Goal: Task Accomplishment & Management: Use online tool/utility

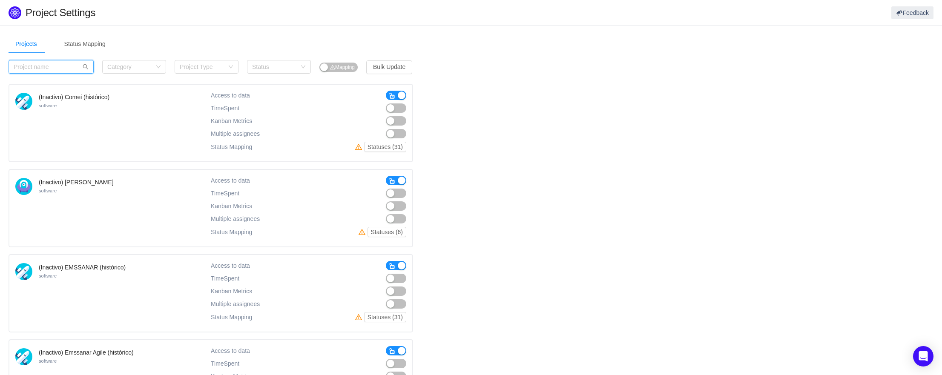
click at [44, 72] on input "text" at bounding box center [51, 67] width 85 height 14
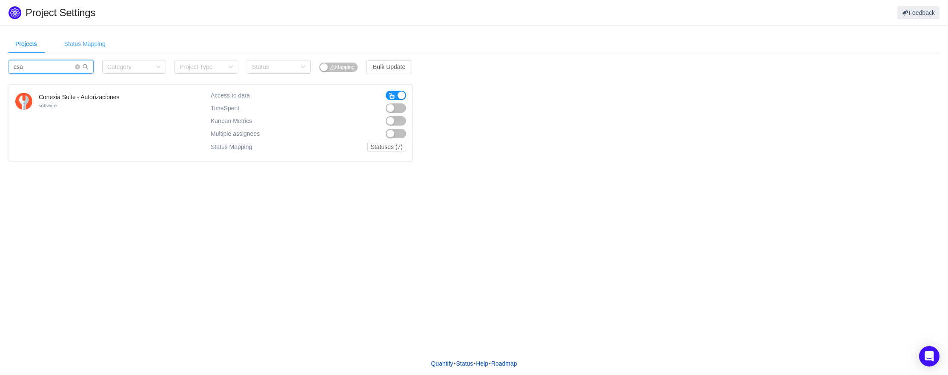
type input "csa"
click at [83, 46] on div "Status Mapping" at bounding box center [84, 43] width 55 height 19
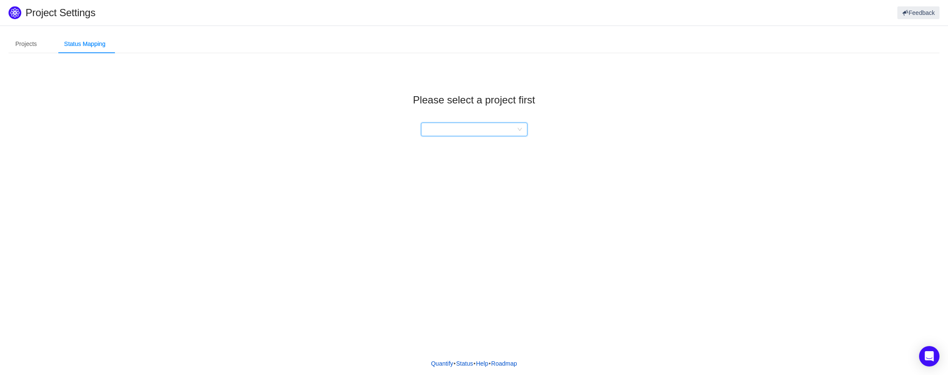
click at [455, 129] on div at bounding box center [471, 129] width 91 height 13
type input "c"
type input "auto"
click at [458, 149] on li "Conexia Suite - Autorizaciones" at bounding box center [474, 147] width 106 height 14
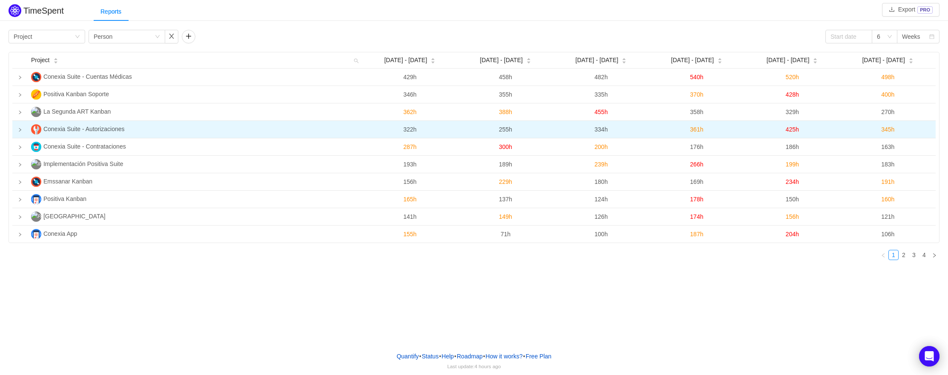
click at [20, 131] on icon "icon: right" at bounding box center [20, 130] width 4 height 4
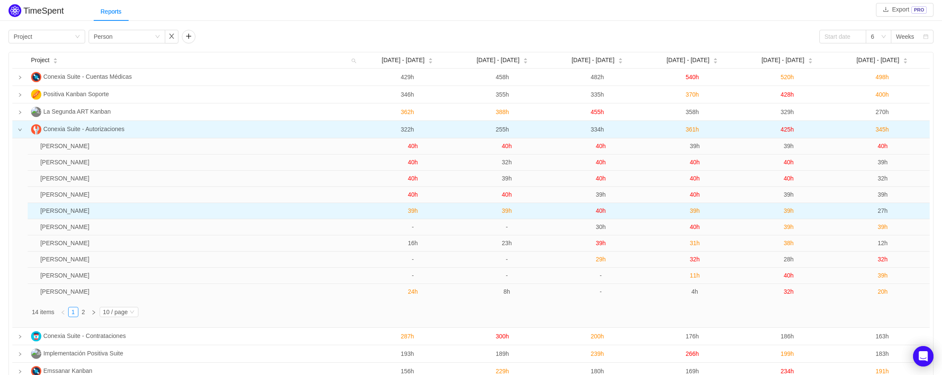
click at [65, 210] on td "Matias Sanchez" at bounding box center [201, 211] width 329 height 16
click at [697, 212] on span "39h" at bounding box center [695, 210] width 10 height 7
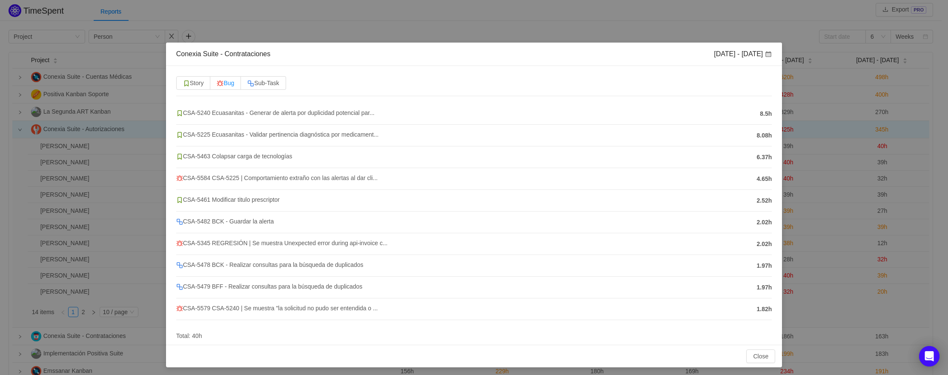
click at [229, 84] on span "Bug" at bounding box center [225, 83] width 17 height 7
click at [217, 85] on input "Bug" at bounding box center [217, 85] width 0 height 0
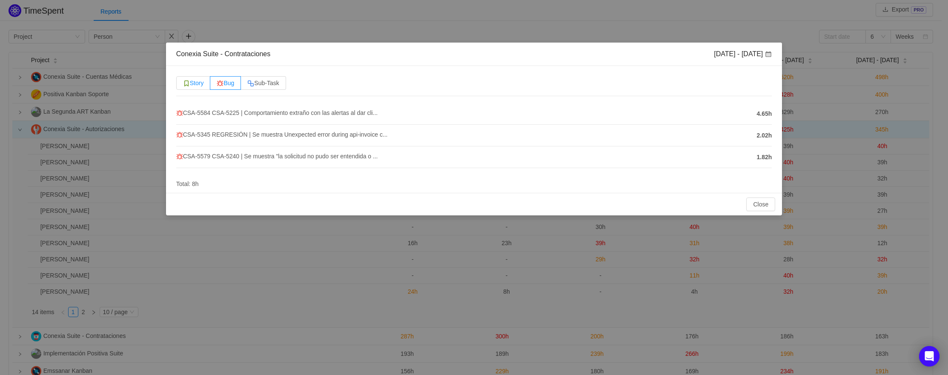
click at [198, 82] on span "Story" at bounding box center [193, 83] width 21 height 7
click at [183, 85] on input "Story" at bounding box center [183, 85] width 0 height 0
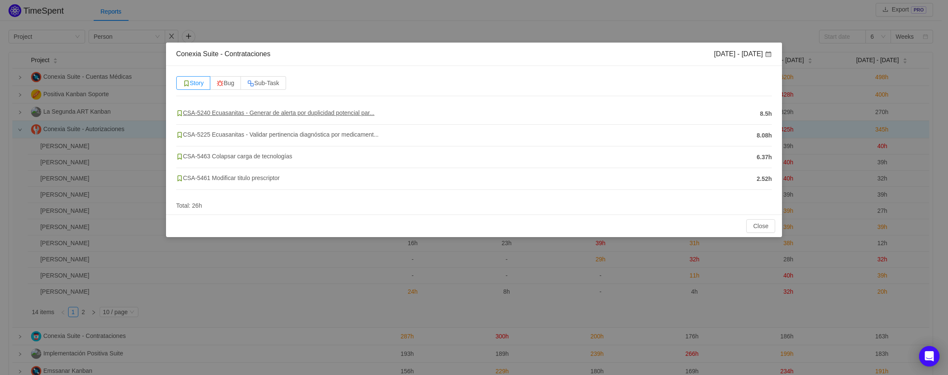
click at [204, 113] on span "CSA-5240 Ecuasanitas - Generar de alerta por duplicidad potencial par..." at bounding box center [275, 112] width 198 height 7
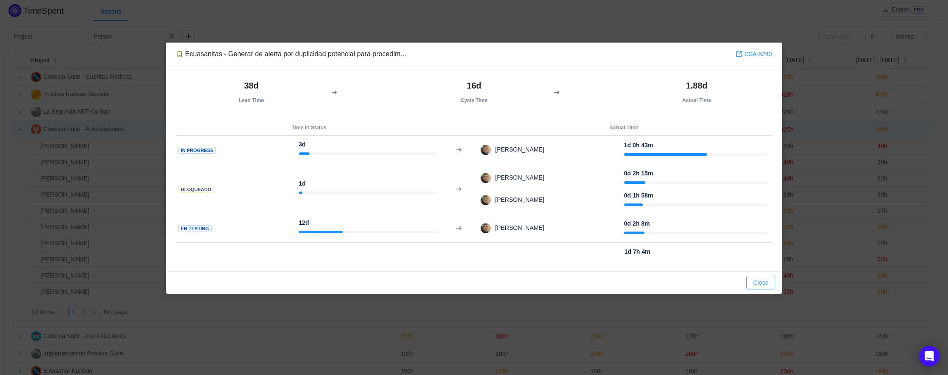
click at [752, 284] on button "Close" at bounding box center [760, 283] width 29 height 14
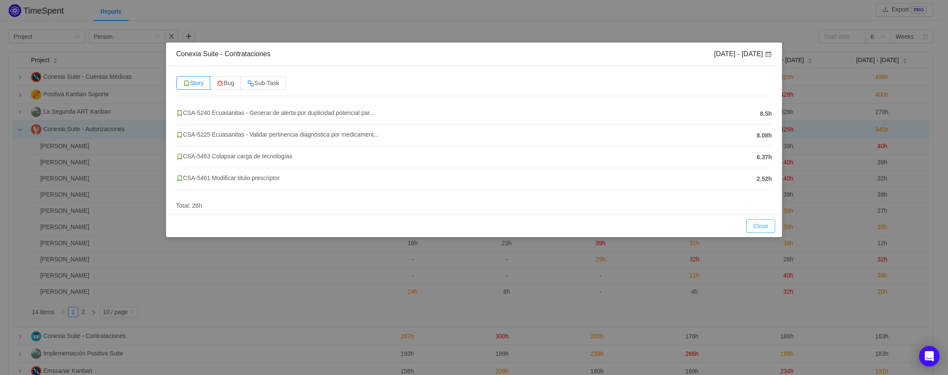
click at [759, 228] on button "Close" at bounding box center [760, 226] width 29 height 14
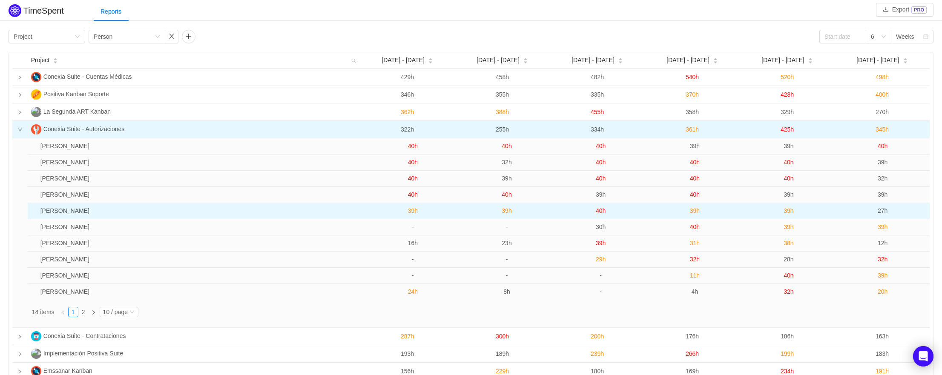
click at [791, 211] on span "39h" at bounding box center [788, 210] width 10 height 7
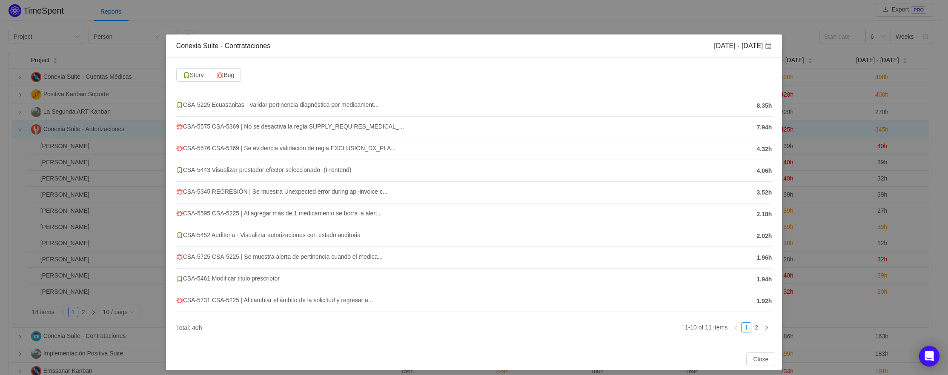
scroll to position [14, 0]
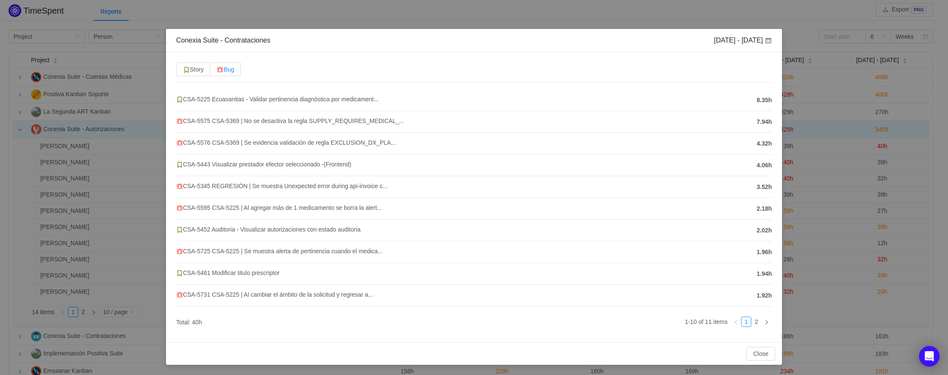
click at [223, 67] on img at bounding box center [220, 69] width 7 height 7
click at [217, 72] on input "Bug" at bounding box center [217, 72] width 0 height 0
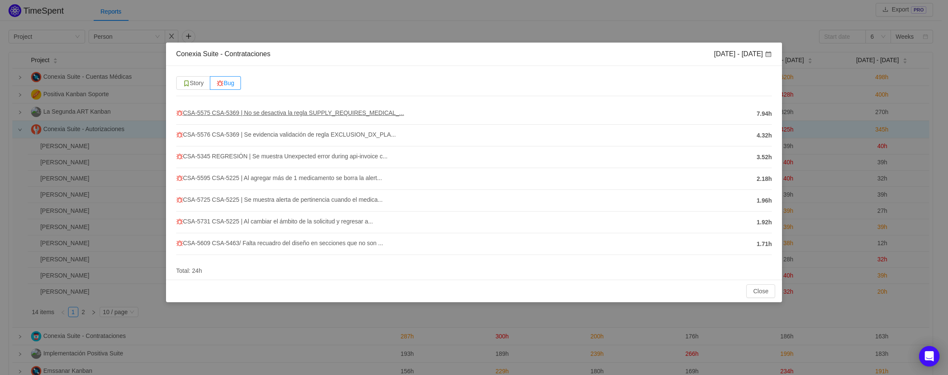
click at [240, 113] on span "CSA-5575 CSA-5369 | No se desactiva la regla SUPPLY_REQUIRES_MEDICAL_..." at bounding box center [290, 112] width 228 height 7
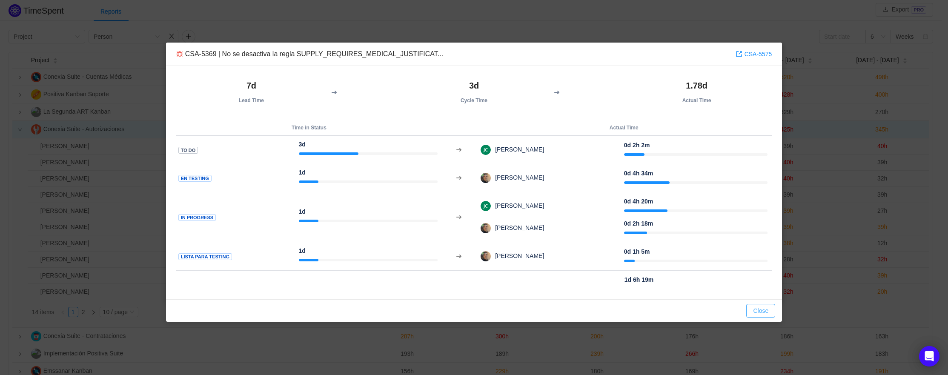
click at [754, 312] on button "Close" at bounding box center [760, 311] width 29 height 14
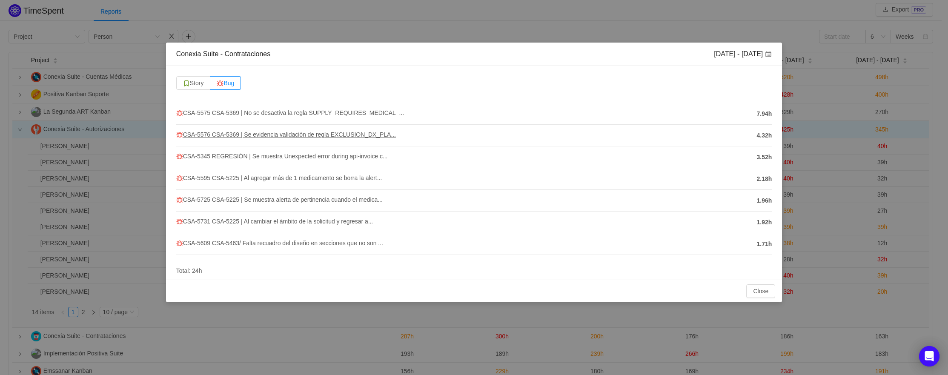
click at [216, 135] on span "CSA-5576 CSA-5369 | Se evidencia validación de regla EXCLUSION_DX_PLA..." at bounding box center [286, 134] width 220 height 7
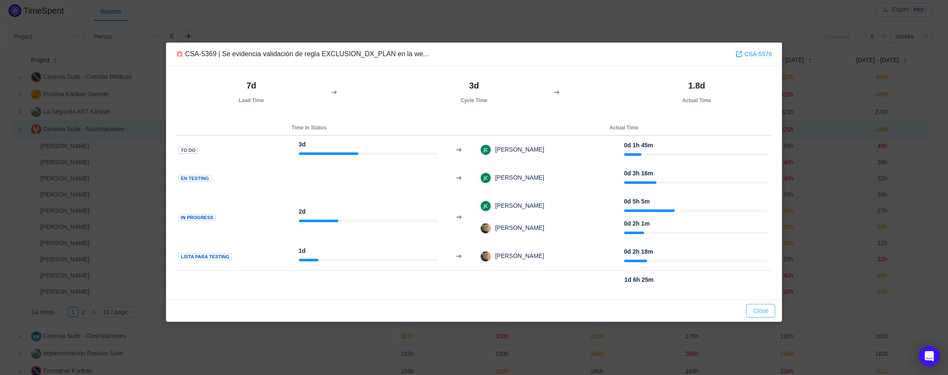
click at [760, 310] on button "Close" at bounding box center [760, 311] width 29 height 14
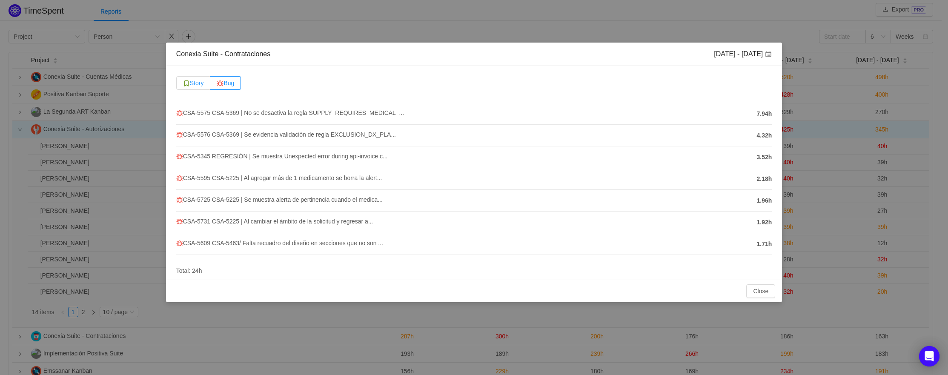
click at [199, 84] on span "Story" at bounding box center [193, 83] width 21 height 7
click at [183, 85] on input "Story" at bounding box center [183, 85] width 0 height 0
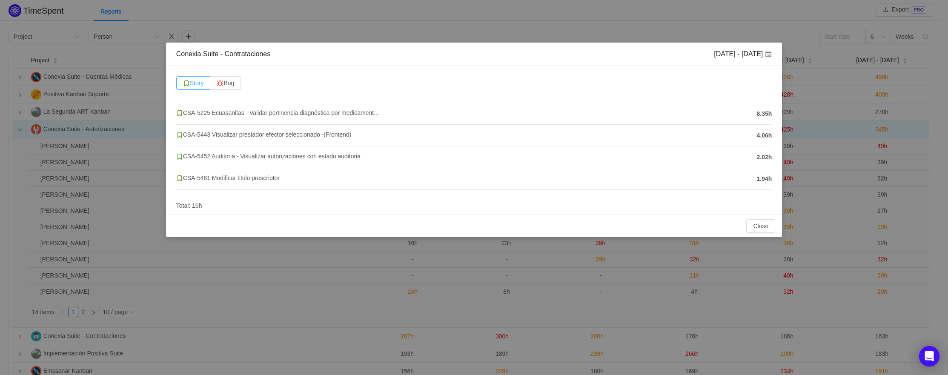
click at [199, 84] on span "Story" at bounding box center [193, 83] width 21 height 7
click at [183, 85] on input "Story" at bounding box center [183, 85] width 0 height 0
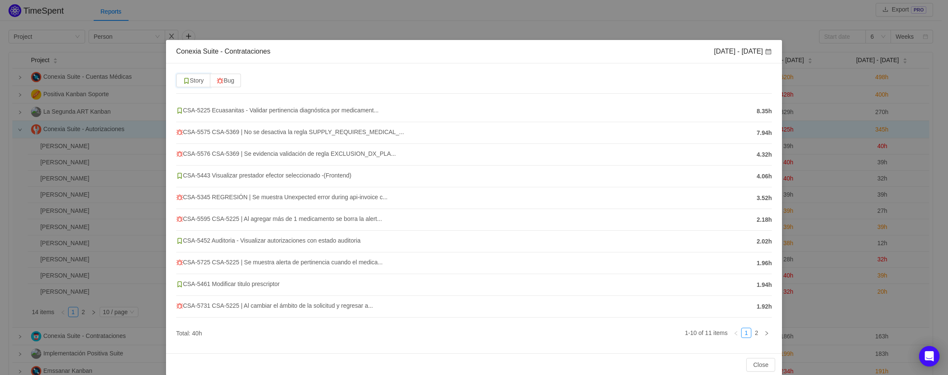
scroll to position [14, 0]
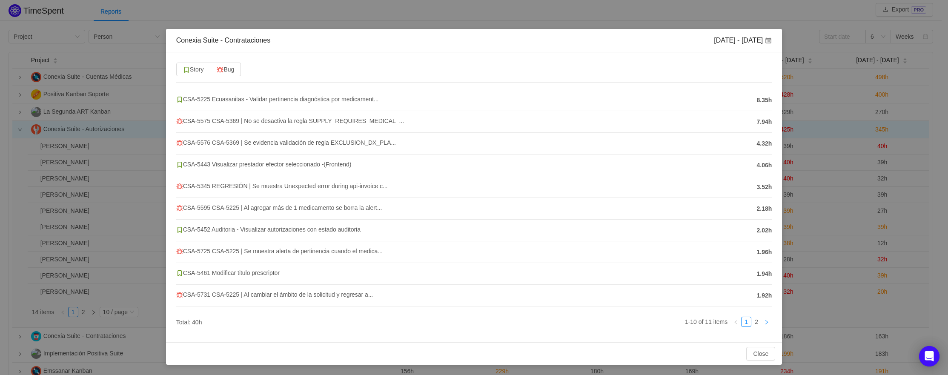
click at [764, 324] on icon "icon: right" at bounding box center [766, 322] width 5 height 5
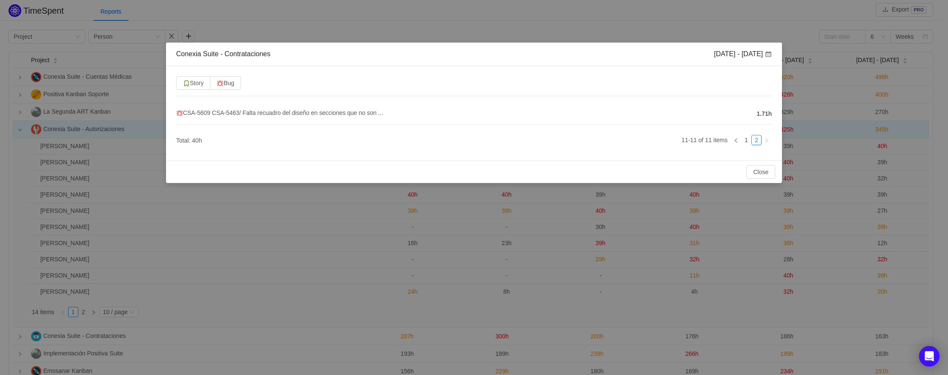
scroll to position [0, 0]
click at [754, 175] on button "Close" at bounding box center [760, 172] width 29 height 14
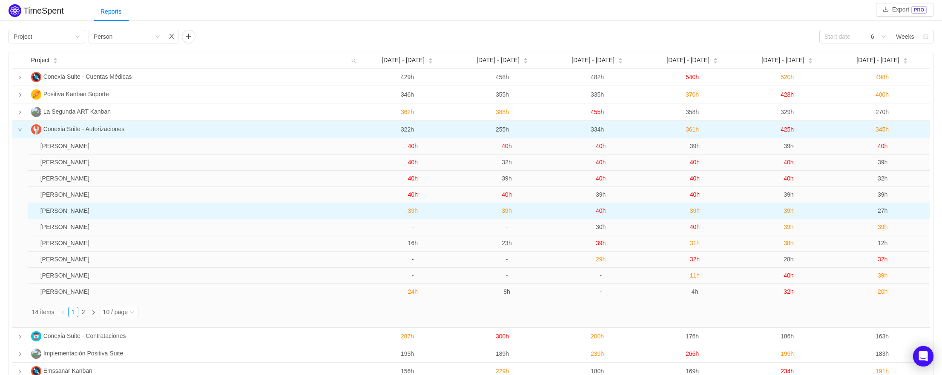
click at [694, 212] on span "39h" at bounding box center [695, 210] width 10 height 7
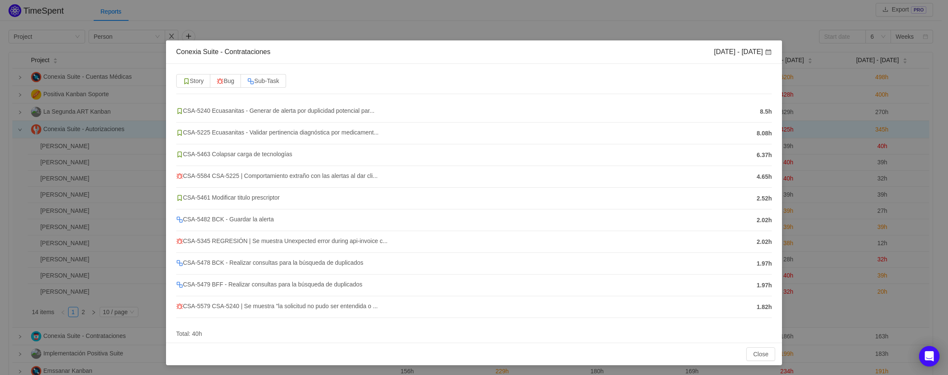
scroll to position [3, 0]
click at [234, 82] on span "Bug" at bounding box center [225, 80] width 17 height 7
click at [217, 83] on input "Bug" at bounding box center [217, 83] width 0 height 0
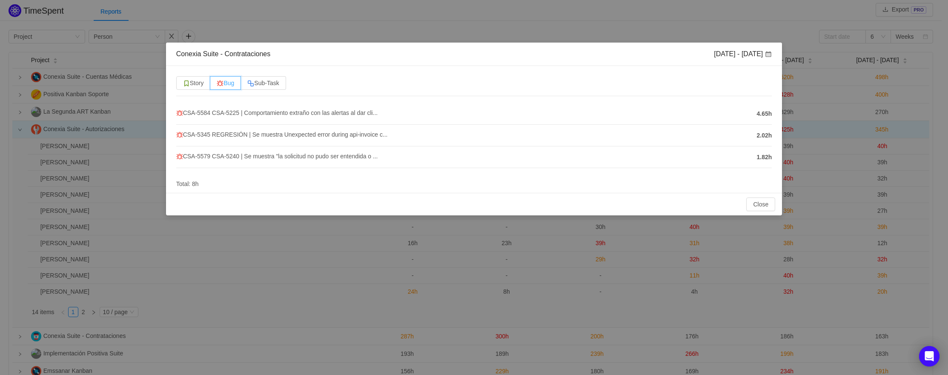
scroll to position [0, 0]
click at [196, 78] on label "Story" at bounding box center [193, 83] width 34 height 14
click at [183, 85] on input "Story" at bounding box center [183, 85] width 0 height 0
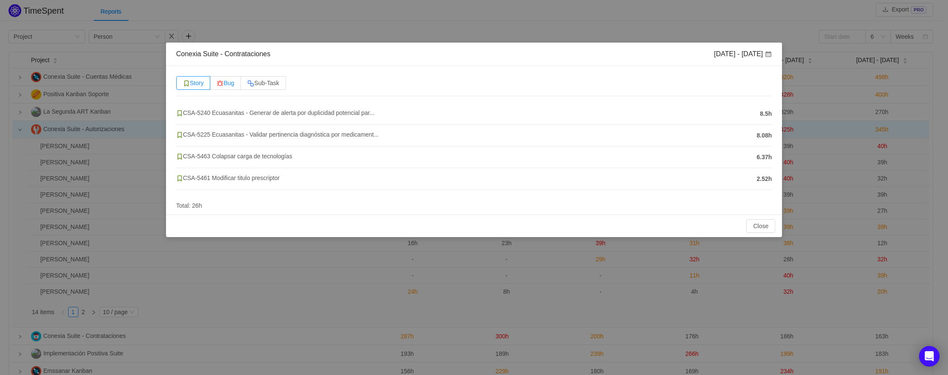
click at [226, 83] on span "Bug" at bounding box center [225, 83] width 17 height 7
click at [217, 85] on input "Bug" at bounding box center [217, 85] width 0 height 0
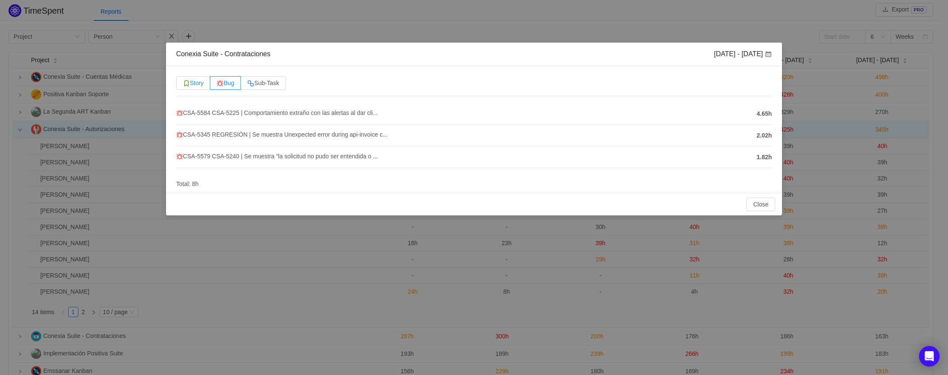
click at [204, 83] on span "Story" at bounding box center [193, 83] width 21 height 7
click at [183, 85] on input "Story" at bounding box center [183, 85] width 0 height 0
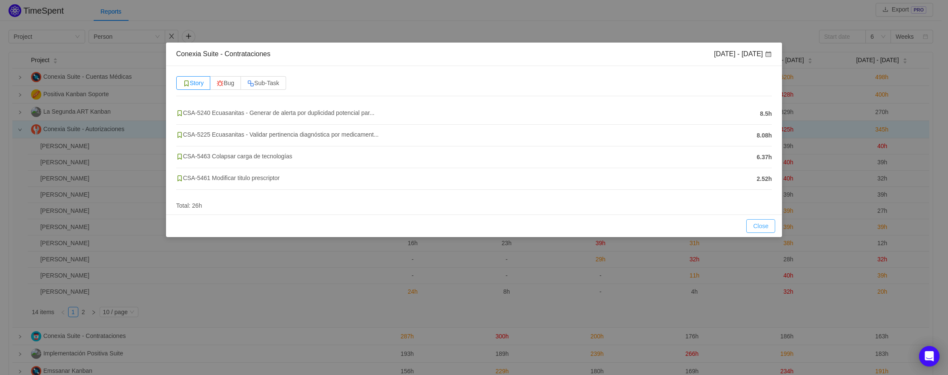
click at [768, 227] on button "Close" at bounding box center [760, 226] width 29 height 14
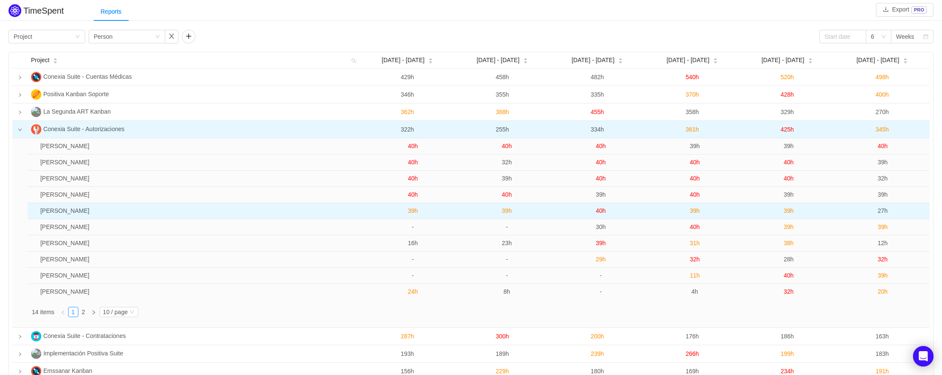
click at [602, 211] on span "40h" at bounding box center [601, 210] width 10 height 7
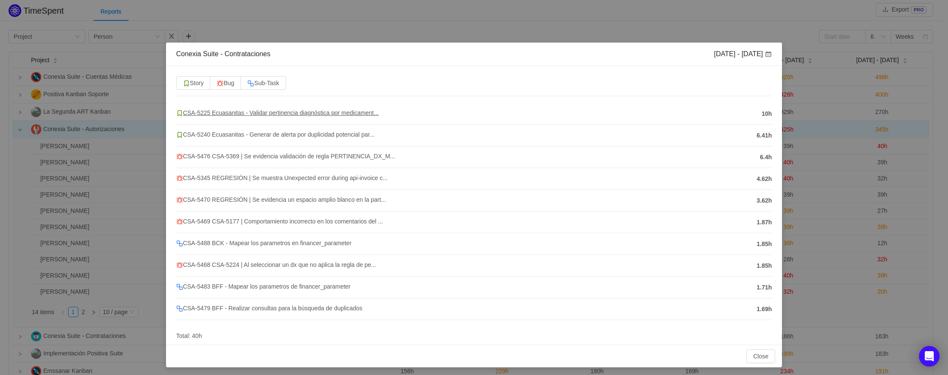
click at [232, 112] on span "CSA-5225 Ecuasanitas - Validar pertinencia diagnóstica por medicament..." at bounding box center [277, 112] width 203 height 7
click at [232, 113] on span "CSA-5225 Ecuasanitas - Validar pertinencia diagnóstica por medicament..." at bounding box center [277, 112] width 203 height 7
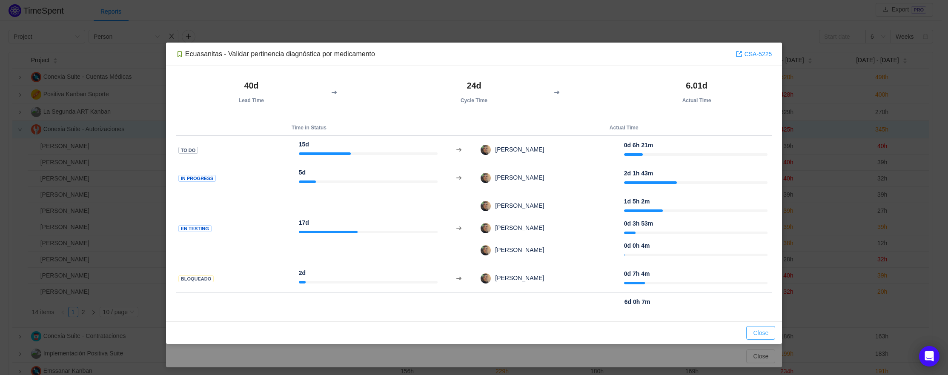
click at [757, 332] on button "Close" at bounding box center [760, 333] width 29 height 14
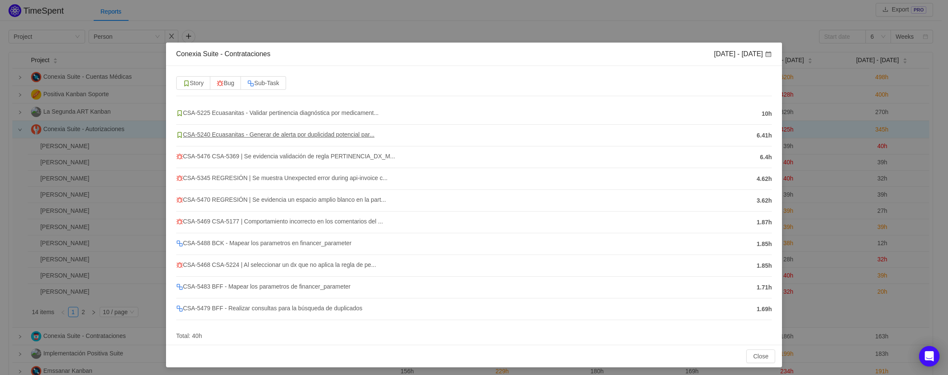
click at [247, 136] on span "CSA-5240 Ecuasanitas - Generar de alerta por duplicidad potencial par..." at bounding box center [275, 134] width 198 height 7
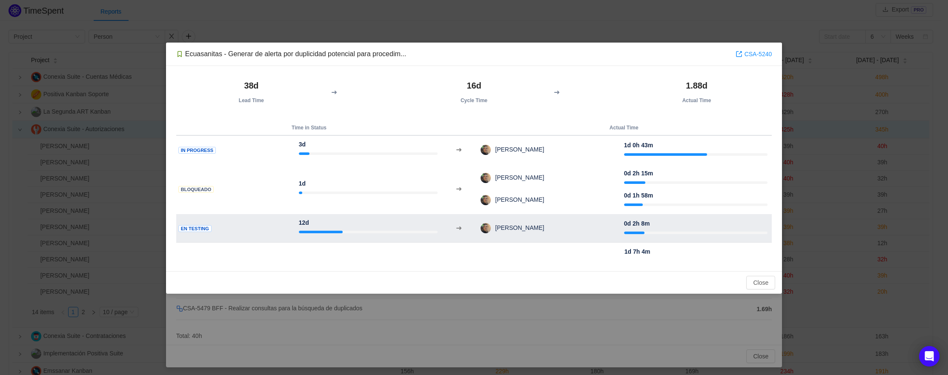
click at [496, 229] on span "Matias Sanchez" at bounding box center [517, 227] width 53 height 7
click at [463, 228] on td at bounding box center [459, 228] width 34 height 29
click at [396, 229] on div at bounding box center [368, 231] width 139 height 9
drag, startPoint x: 323, startPoint y: 230, endPoint x: 302, endPoint y: 230, distance: 21.3
click at [320, 230] on div at bounding box center [368, 231] width 139 height 9
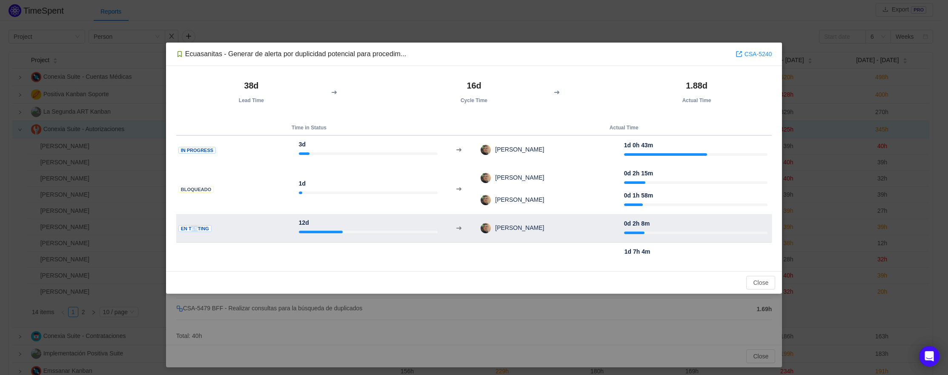
click at [189, 229] on span "En Testing" at bounding box center [194, 228] width 33 height 7
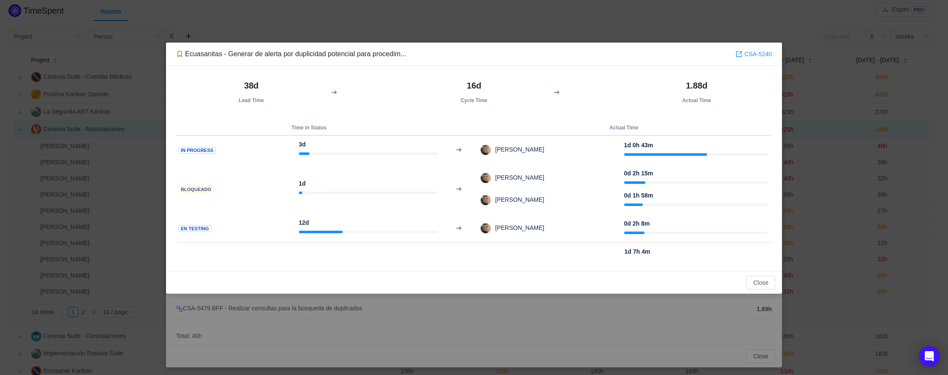
click at [740, 284] on div "Close OK" at bounding box center [474, 283] width 603 height 14
click at [754, 284] on button "Close" at bounding box center [760, 283] width 29 height 14
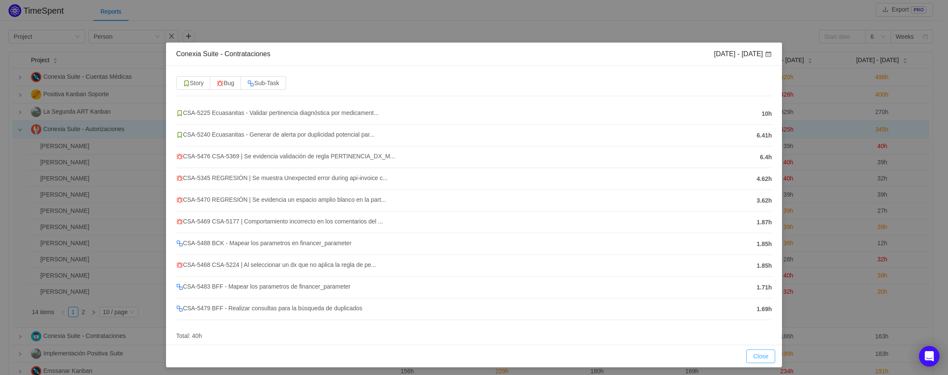
click at [753, 356] on button "Close" at bounding box center [760, 357] width 29 height 14
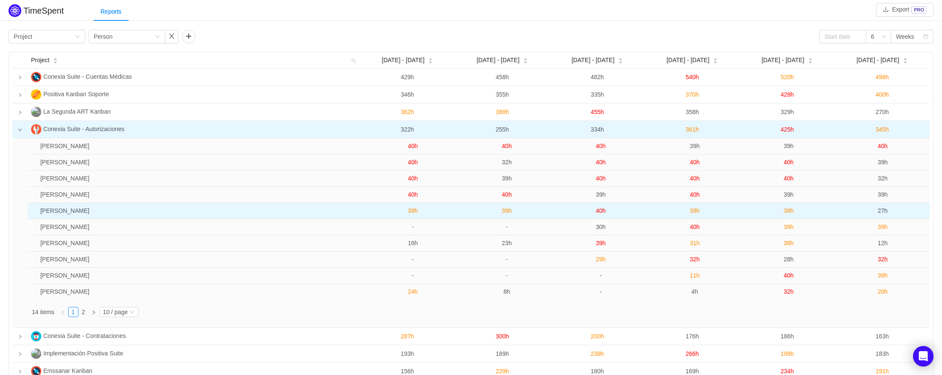
click at [692, 211] on span "39h" at bounding box center [695, 210] width 10 height 7
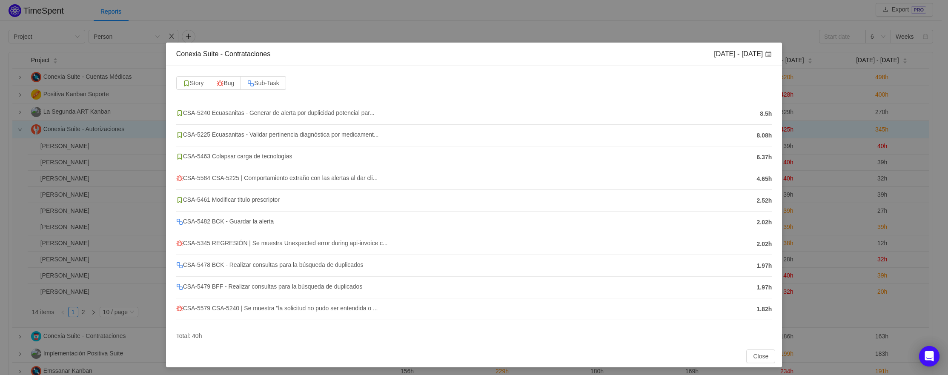
click at [717, 20] on div "Conexia Suite - Contrataciones Aug 25 - 31 Story Bug Sub-Task CSA-5240 Ecuasani…" at bounding box center [474, 187] width 948 height 375
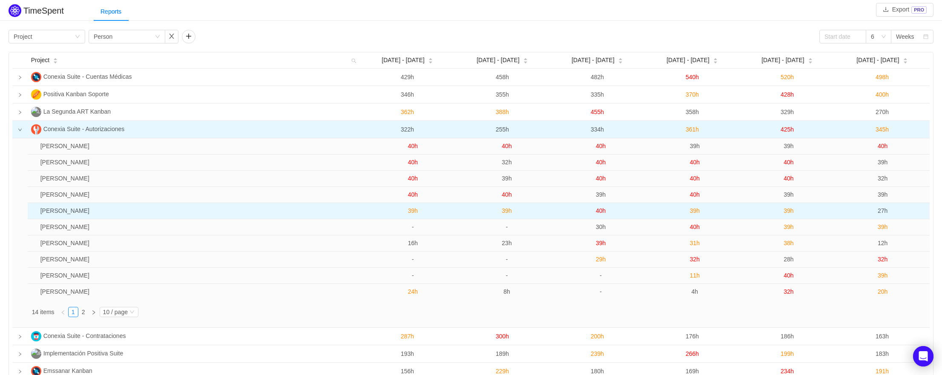
click at [602, 213] on span "40h" at bounding box center [601, 210] width 10 height 7
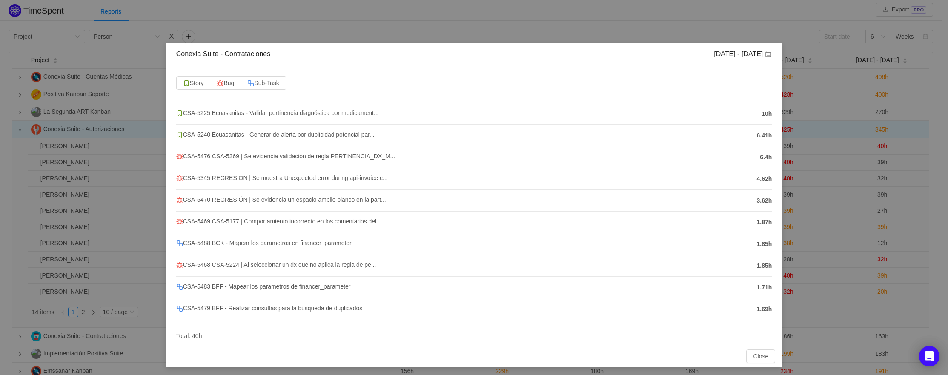
scroll to position [3, 0]
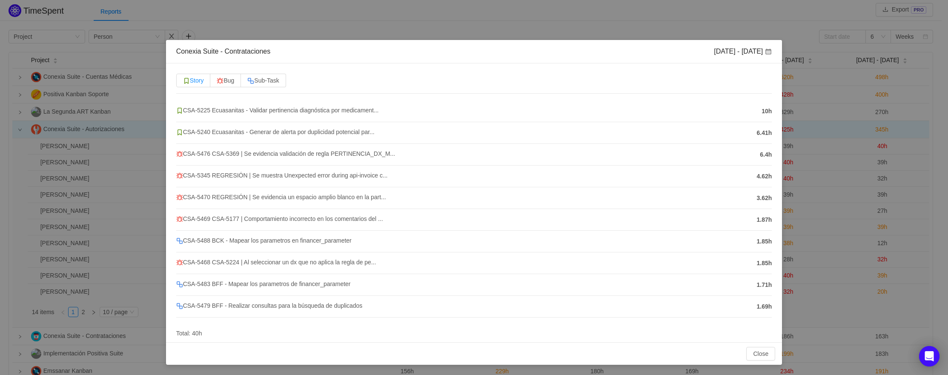
click at [198, 82] on span "Story" at bounding box center [193, 80] width 21 height 7
click at [183, 83] on input "Story" at bounding box center [183, 83] width 0 height 0
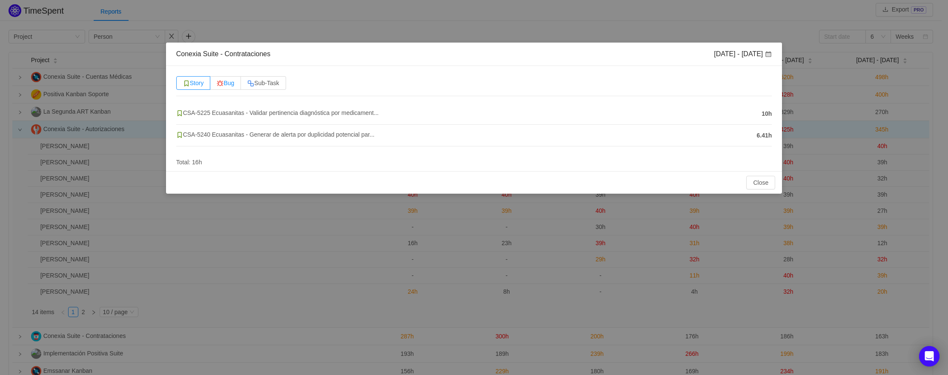
click at [229, 84] on span "Bug" at bounding box center [225, 83] width 17 height 7
click at [217, 85] on input "Bug" at bounding box center [217, 85] width 0 height 0
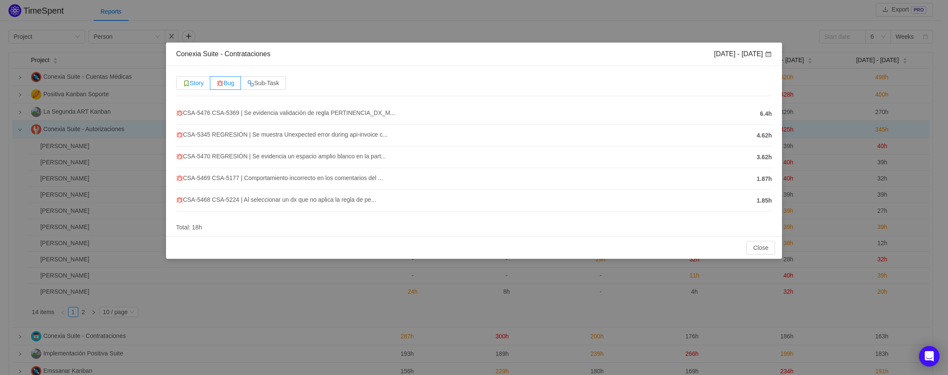
click at [195, 84] on span "Story" at bounding box center [193, 83] width 21 height 7
click at [183, 85] on input "Story" at bounding box center [183, 85] width 0 height 0
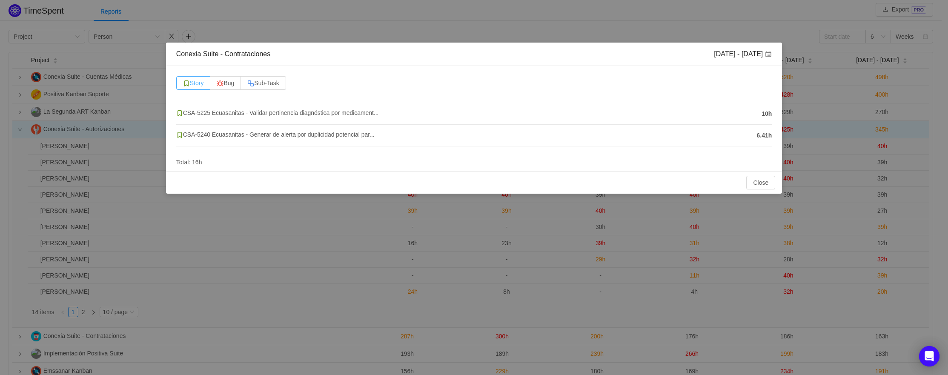
click at [199, 84] on span "Story" at bounding box center [193, 83] width 21 height 7
click at [183, 85] on input "Story" at bounding box center [183, 85] width 0 height 0
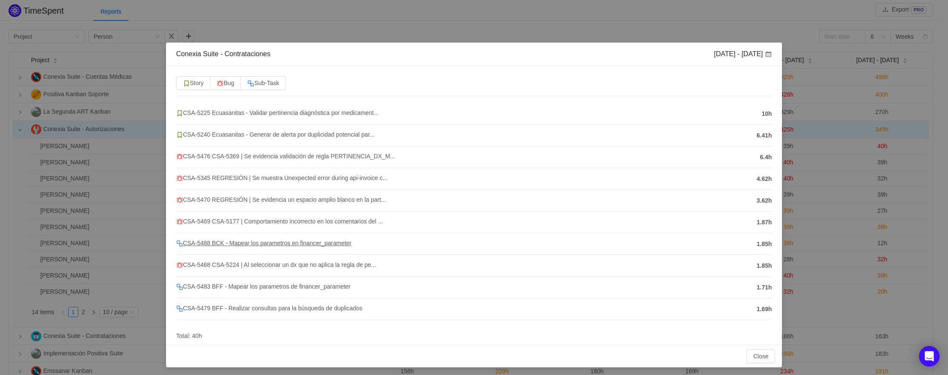
click at [224, 243] on span "CSA-5488 BCK - Mapear los parametros en financer_parameter" at bounding box center [263, 243] width 175 height 7
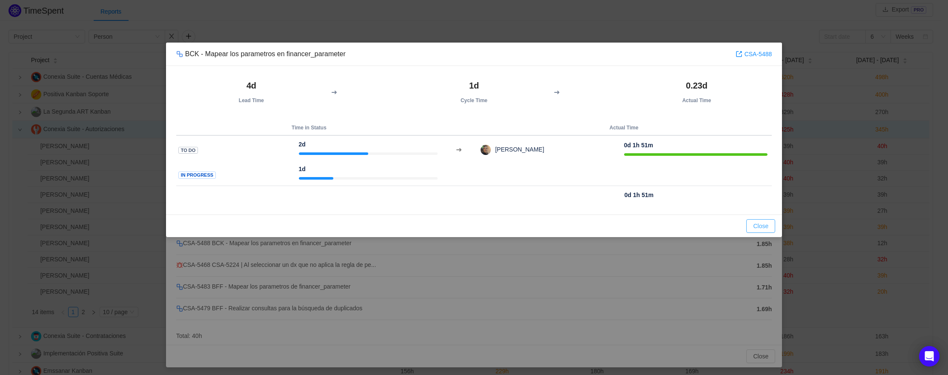
click at [758, 229] on button "Close" at bounding box center [760, 226] width 29 height 14
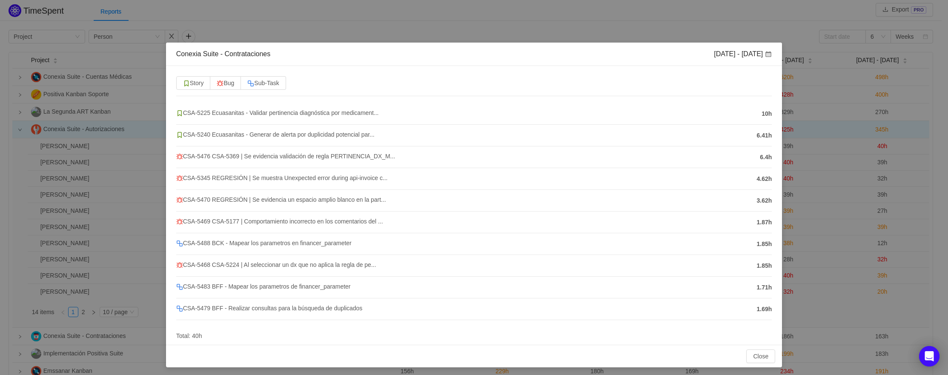
click at [731, 17] on div "Conexia Suite - Contrataciones Aug 18 - 24 Story Bug Sub-Task CSA-5225 Ecuasani…" at bounding box center [474, 187] width 948 height 375
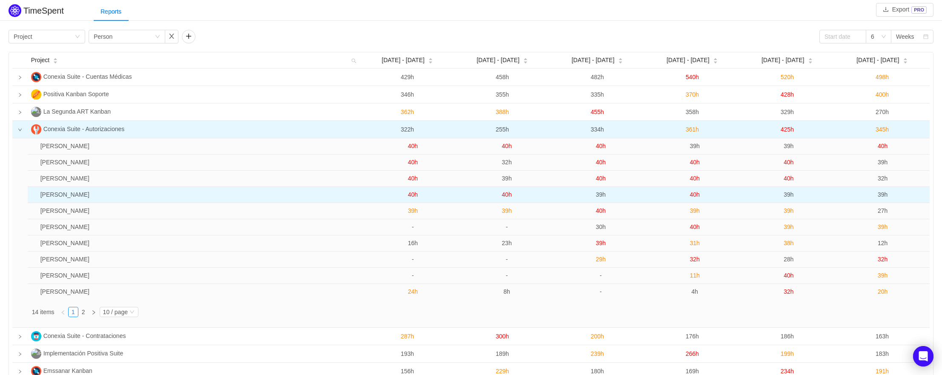
click at [601, 195] on span "39h" at bounding box center [601, 194] width 10 height 7
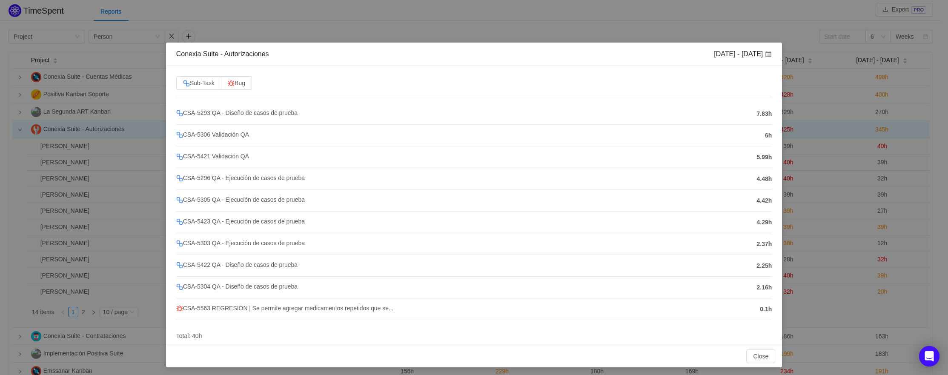
scroll to position [3, 0]
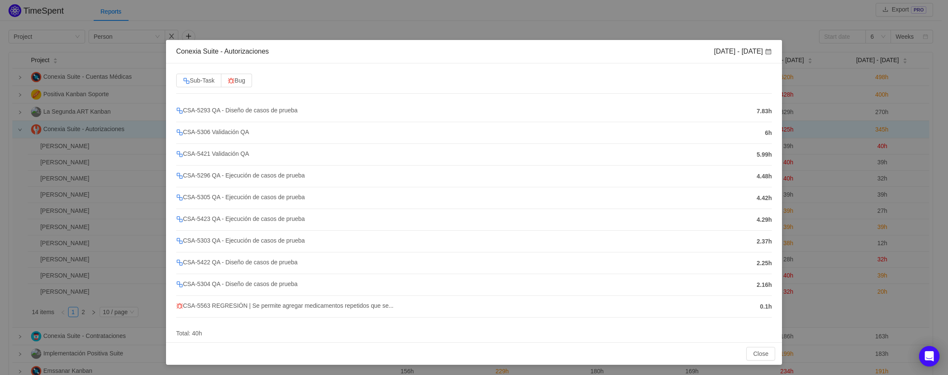
click at [498, 20] on div "Conexia Suite - Autorizaciones Aug 18 - 24 Sub-Task Bug CSA-5293 QA - Diseño de…" at bounding box center [474, 187] width 948 height 375
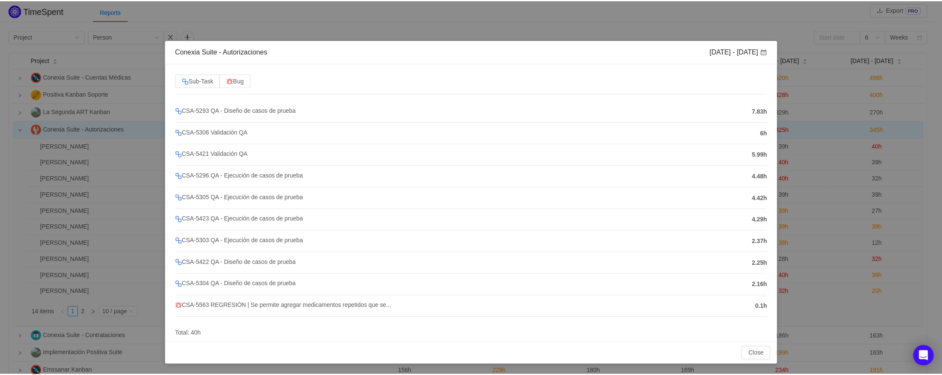
scroll to position [0, 0]
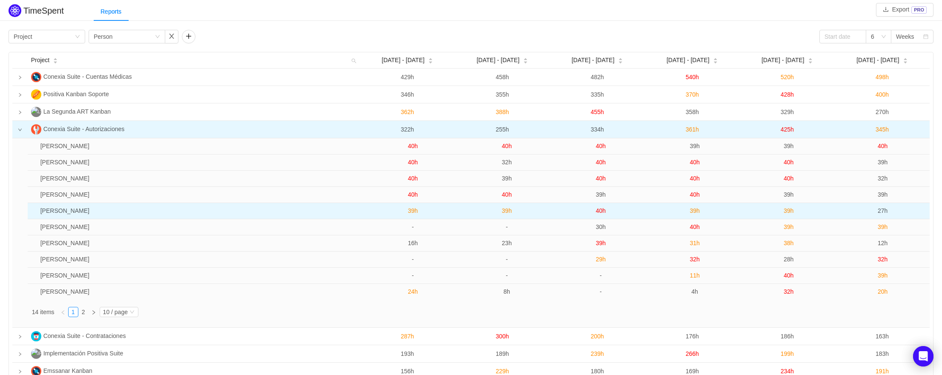
click at [885, 212] on span "27h" at bounding box center [882, 210] width 10 height 7
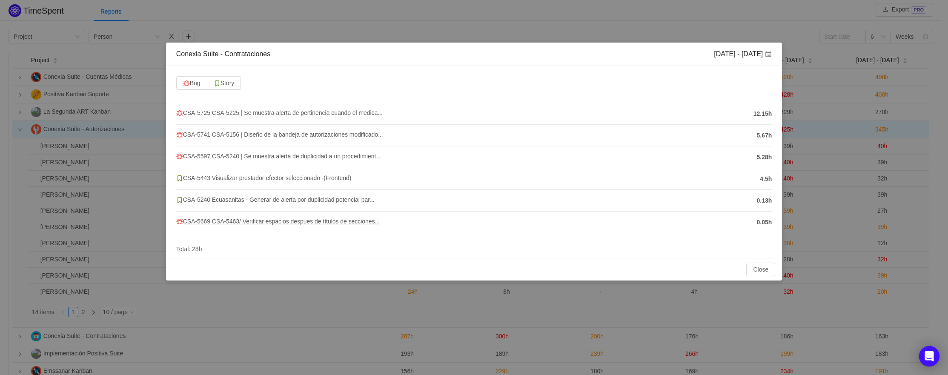
click at [203, 221] on span "CSA-5669 CSA-5463/ Verificar espacios despues de títulos de secciones..." at bounding box center [278, 221] width 204 height 7
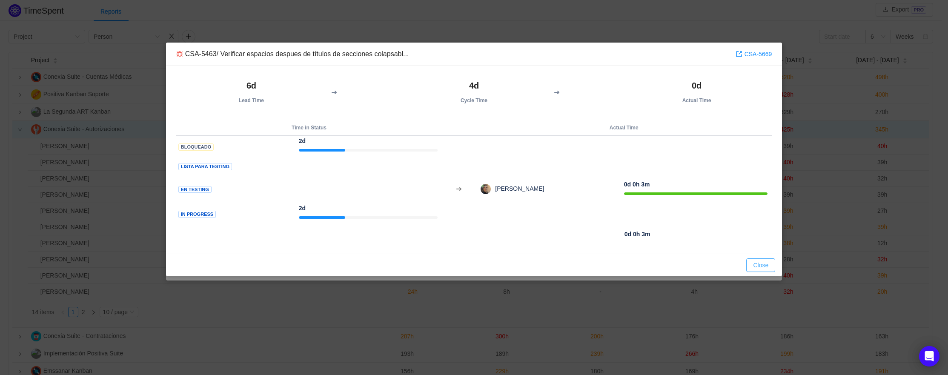
click at [756, 268] on button "Close" at bounding box center [760, 265] width 29 height 14
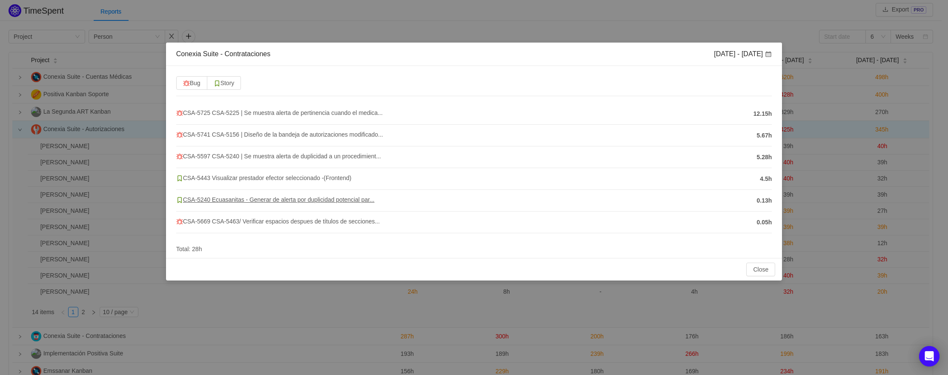
click at [209, 200] on span "CSA-5240 Ecuasanitas - Generar de alerta por duplicidad potencial par..." at bounding box center [275, 199] width 198 height 7
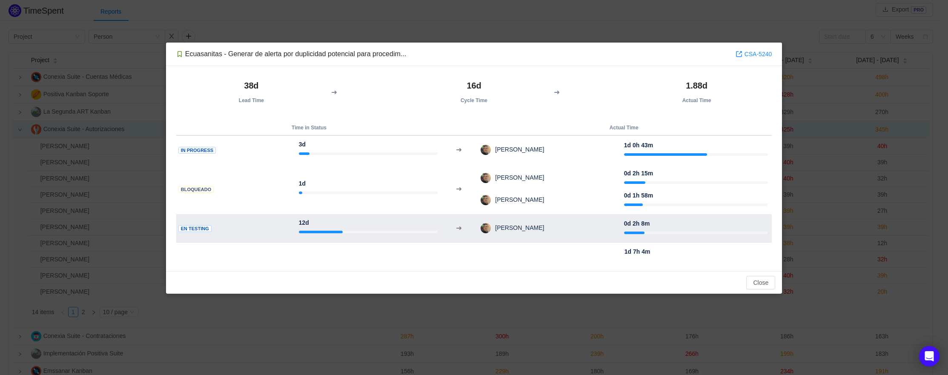
click at [195, 230] on span "En Testing" at bounding box center [194, 228] width 33 height 7
click at [312, 224] on div "12d" at bounding box center [368, 227] width 139 height 18
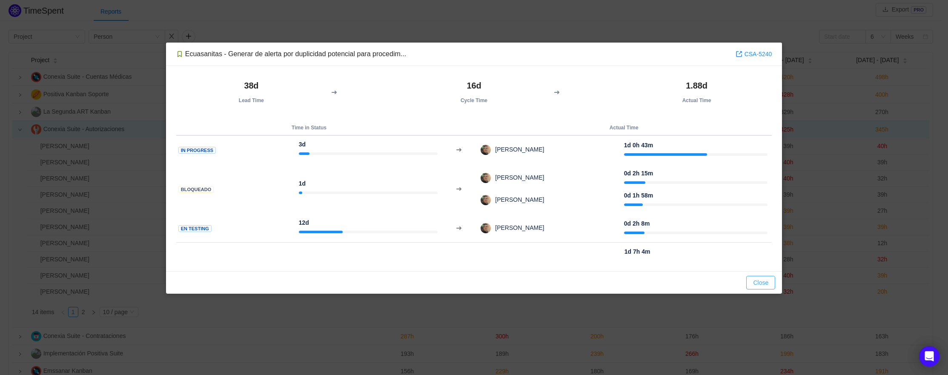
drag, startPoint x: 765, startPoint y: 286, endPoint x: 459, endPoint y: 246, distance: 307.9
click at [470, 247] on div "Ecuasanitas - Generar de alerta por duplicidad potencial para procedim... CSA-5…" at bounding box center [474, 168] width 616 height 251
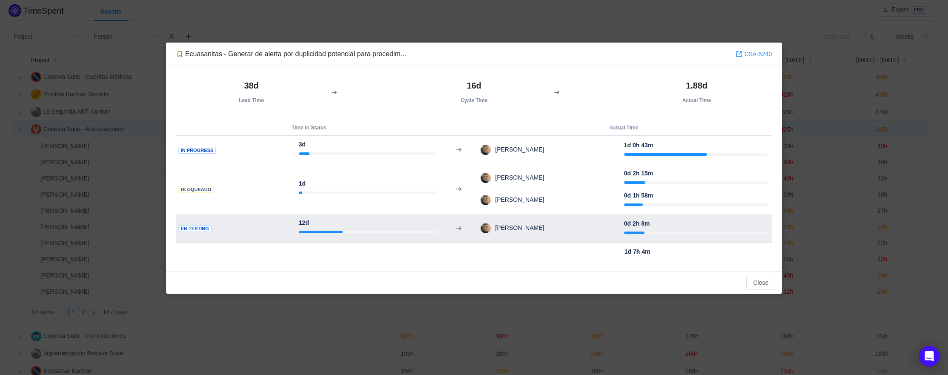
click at [460, 227] on span at bounding box center [459, 228] width 7 height 7
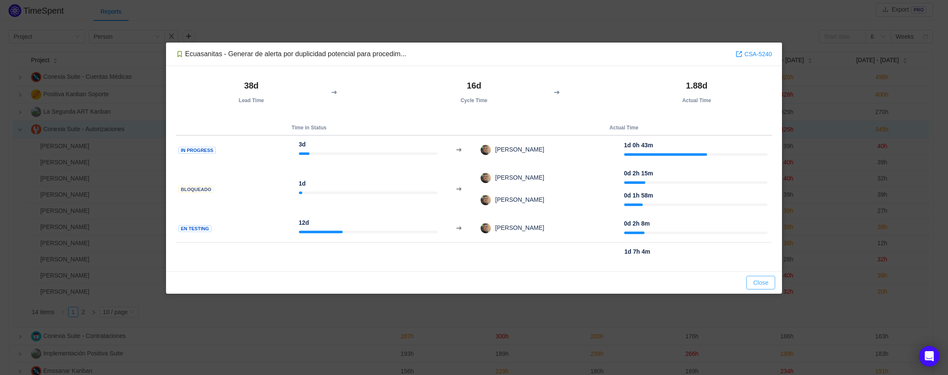
click at [766, 285] on button "Close" at bounding box center [760, 283] width 29 height 14
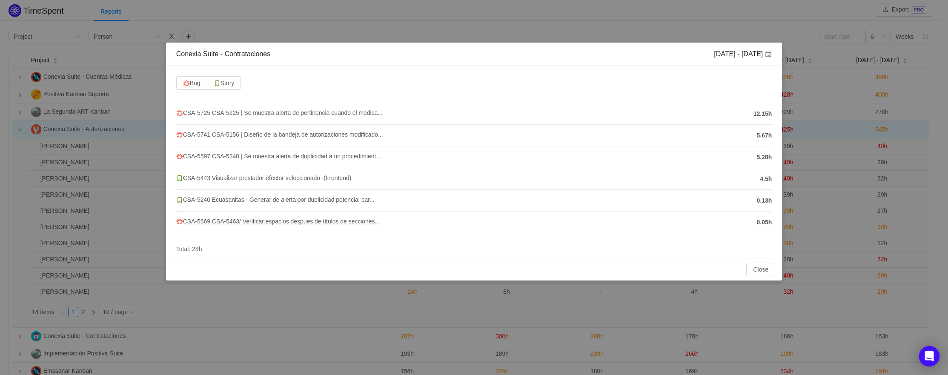
click at [233, 222] on span "CSA-5669 CSA-5463/ Verificar espacios despues de títulos de secciones..." at bounding box center [278, 221] width 204 height 7
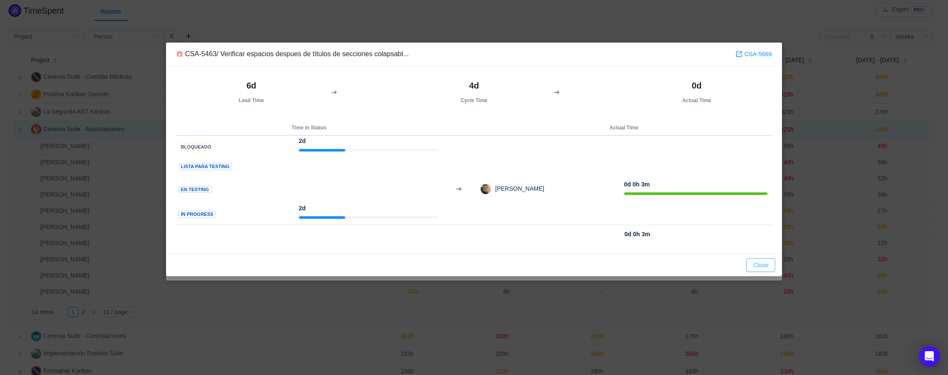
click at [759, 264] on button "Close" at bounding box center [760, 265] width 29 height 14
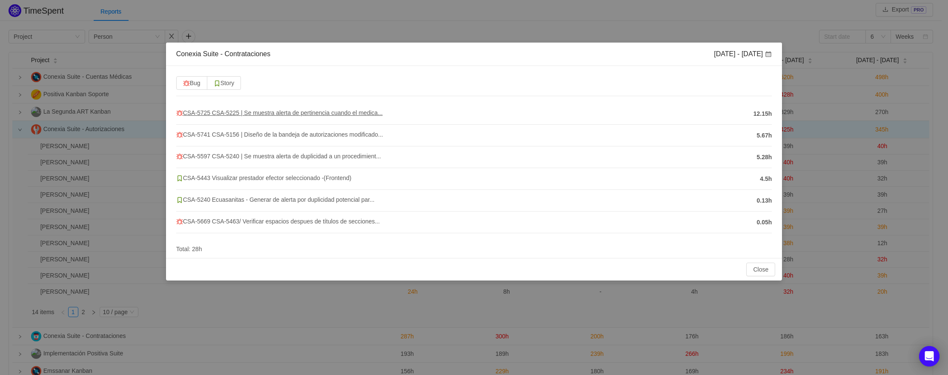
click at [227, 111] on span "CSA-5725 CSA-5225 | Se muestra alerta de pertinencia cuando el medica..." at bounding box center [279, 112] width 206 height 7
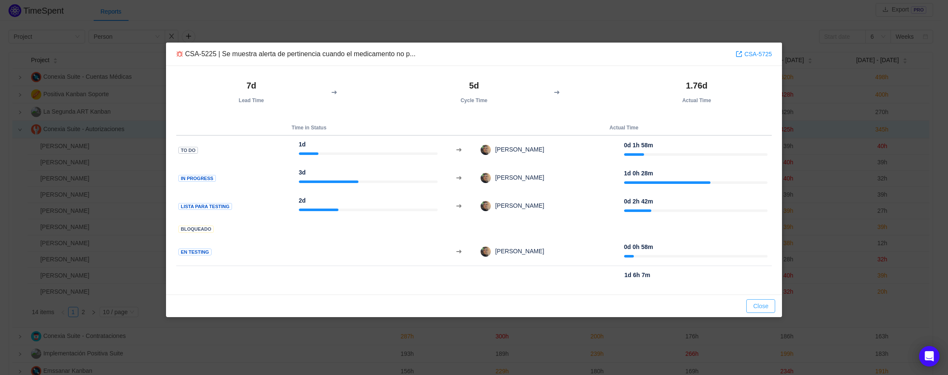
click at [755, 307] on button "Close" at bounding box center [760, 306] width 29 height 14
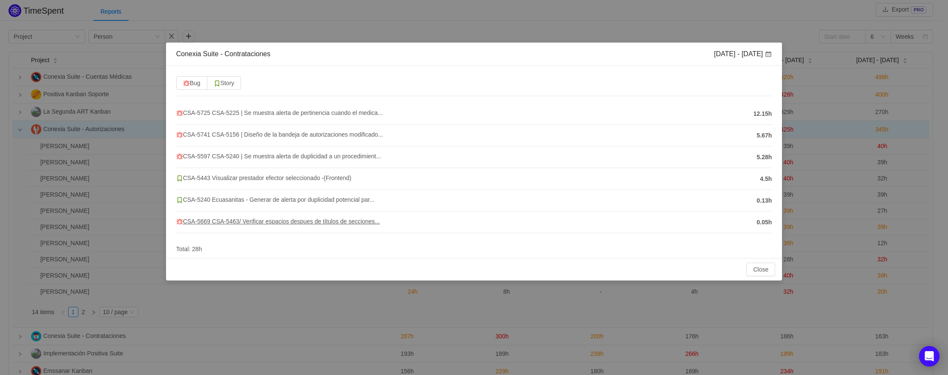
click at [308, 222] on span "CSA-5669 CSA-5463/ Verificar espacios despues de títulos de secciones..." at bounding box center [278, 221] width 204 height 7
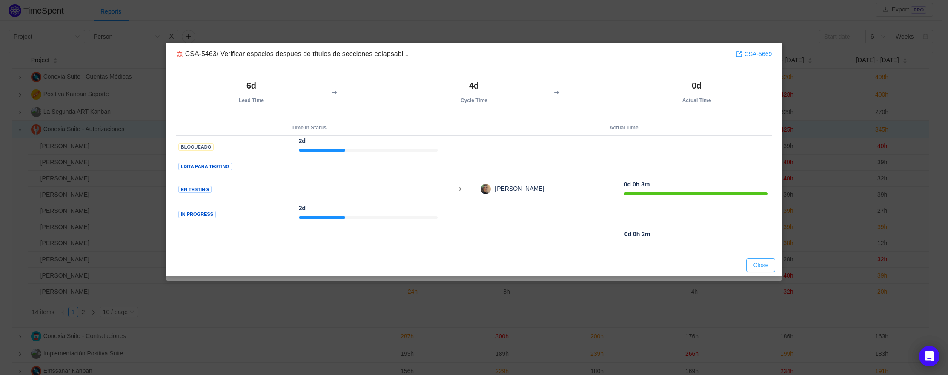
click at [757, 268] on button "Close" at bounding box center [760, 265] width 29 height 14
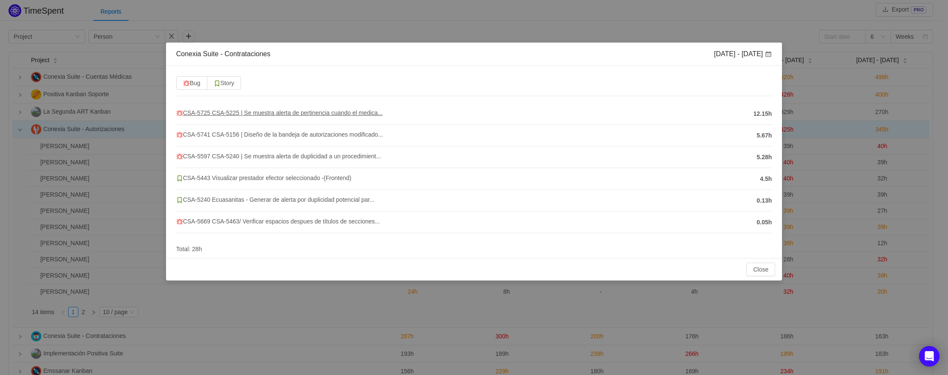
click at [245, 112] on span "CSA-5725 CSA-5225 | Se muestra alerta de pertinencia cuando el medica..." at bounding box center [279, 112] width 206 height 7
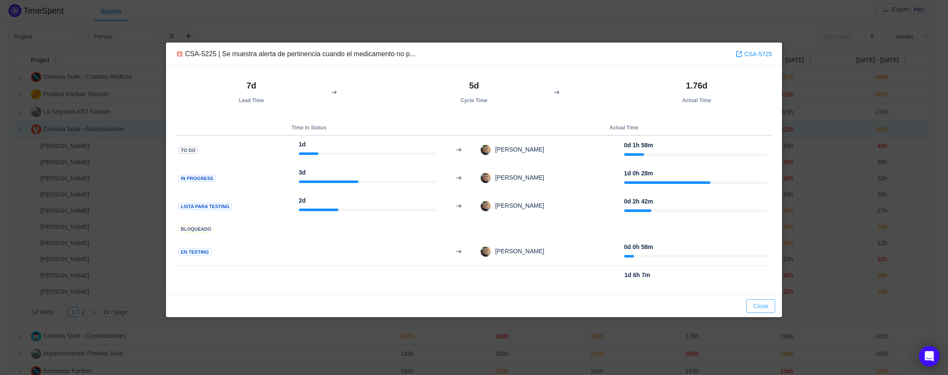
click at [760, 307] on button "Close" at bounding box center [760, 306] width 29 height 14
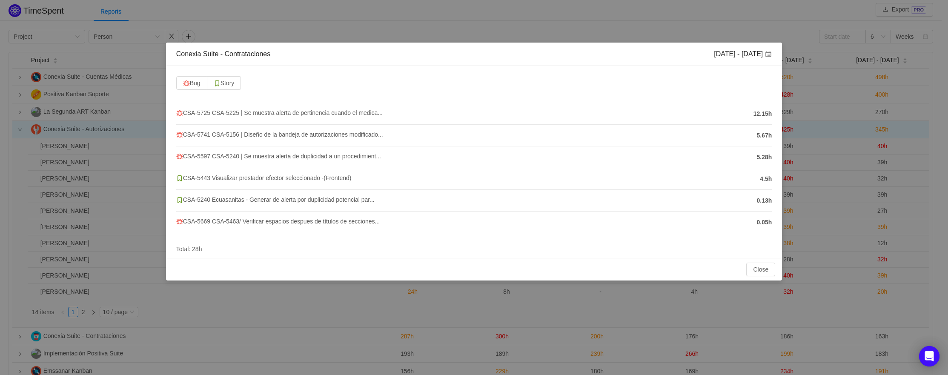
click at [623, 36] on div "Conexia Suite - Contrataciones Sep 8 - 14 Bug Story CSA-5725 CSA-5225 | Se mues…" at bounding box center [474, 187] width 948 height 375
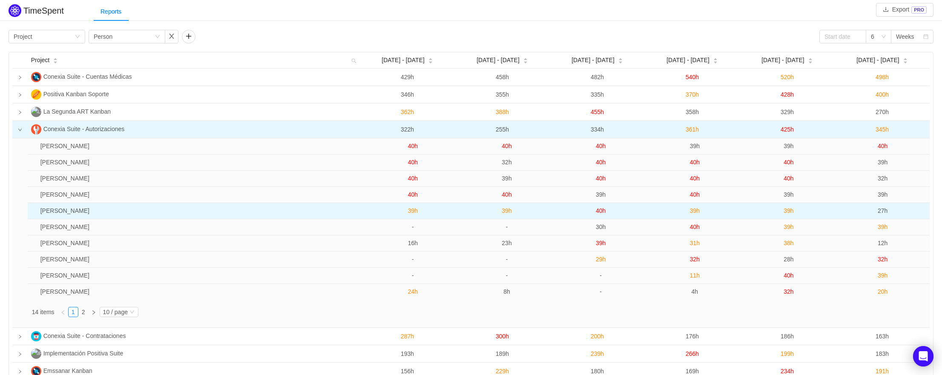
click at [694, 212] on span "39h" at bounding box center [695, 210] width 10 height 7
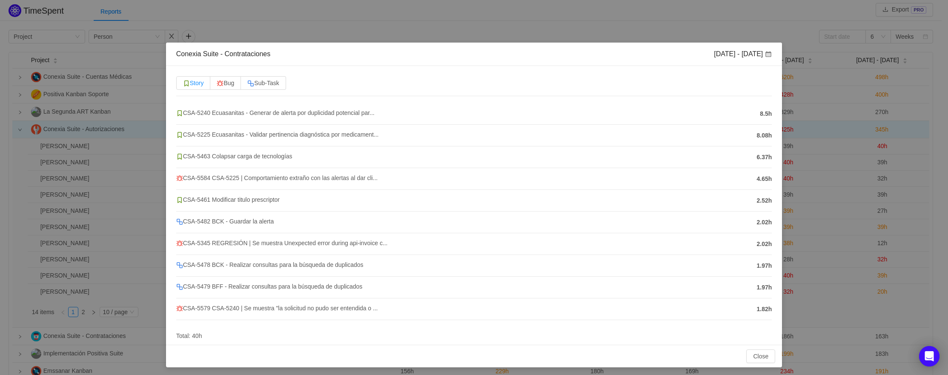
click at [195, 86] on span "Story" at bounding box center [193, 83] width 21 height 7
click at [183, 85] on input "Story" at bounding box center [183, 85] width 0 height 0
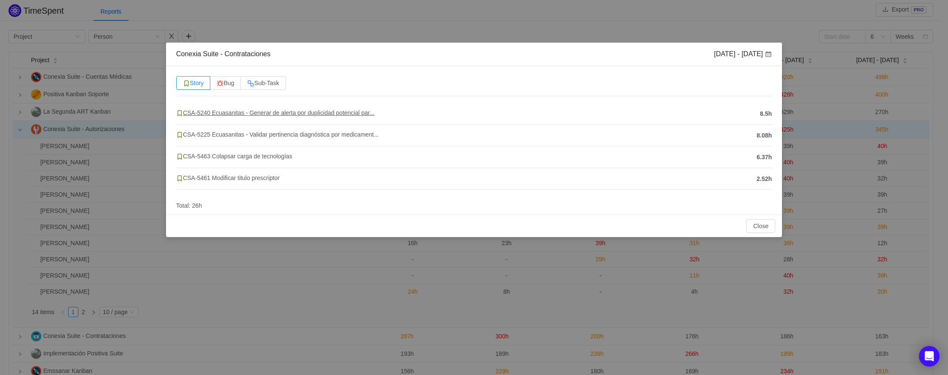
click at [234, 112] on span "CSA-5240 Ecuasanitas - Generar de alerta por duplicidad potencial par..." at bounding box center [275, 112] width 198 height 7
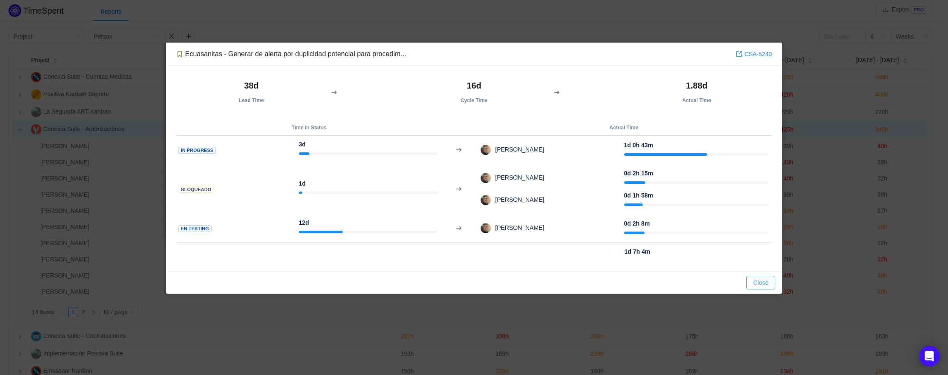
click at [755, 282] on button "Close" at bounding box center [760, 283] width 29 height 14
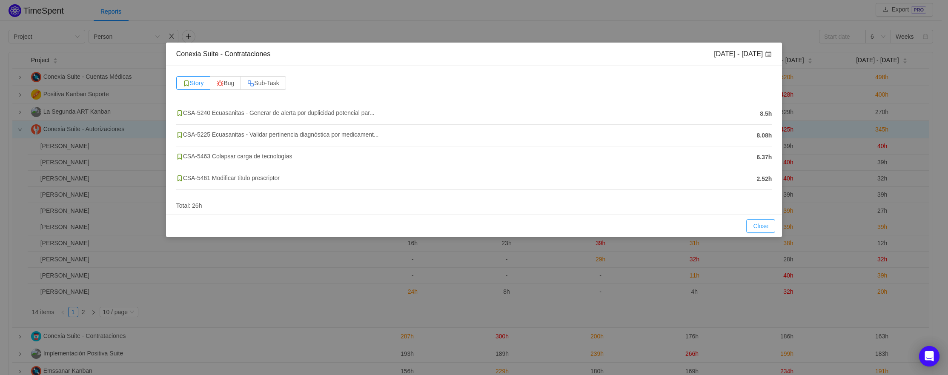
click at [766, 225] on button "Close" at bounding box center [760, 226] width 29 height 14
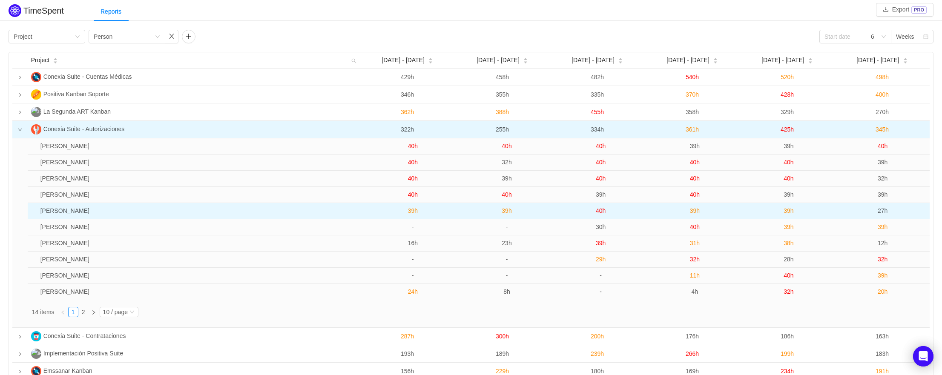
click at [601, 211] on span "40h" at bounding box center [601, 210] width 10 height 7
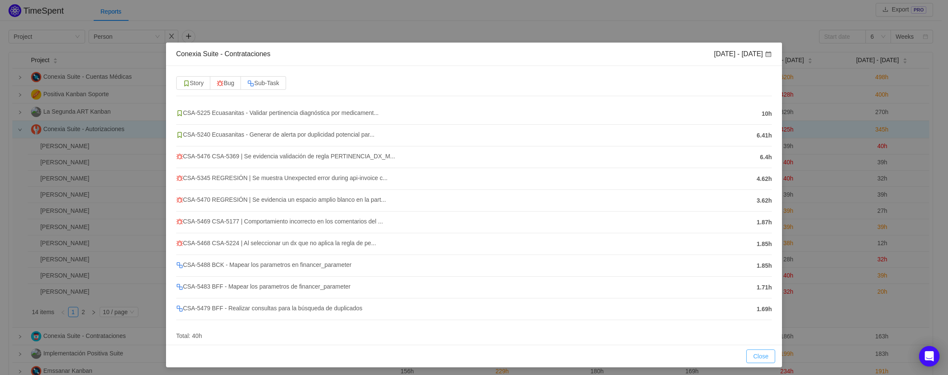
click at [751, 358] on button "Close" at bounding box center [760, 357] width 29 height 14
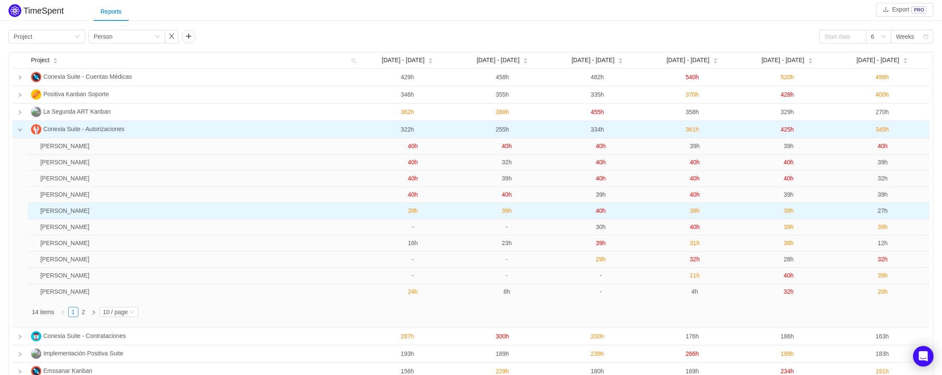
click at [508, 211] on span "39h" at bounding box center [507, 210] width 10 height 7
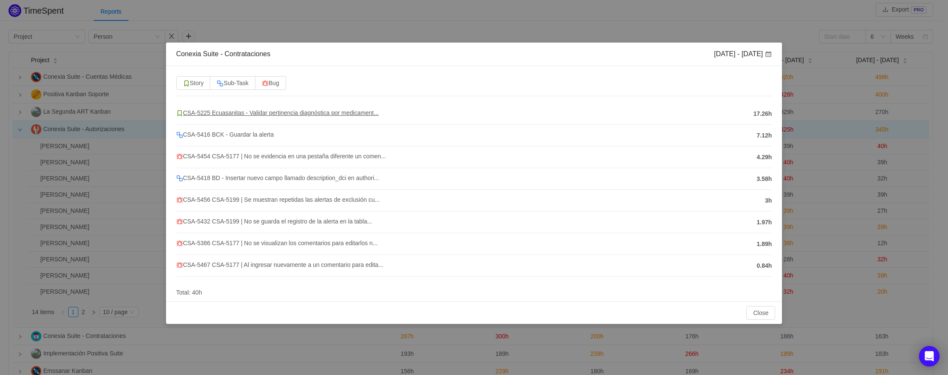
click at [277, 112] on span "CSA-5225 Ecuasanitas - Validar pertinencia diagnóstica por medicament..." at bounding box center [277, 112] width 203 height 7
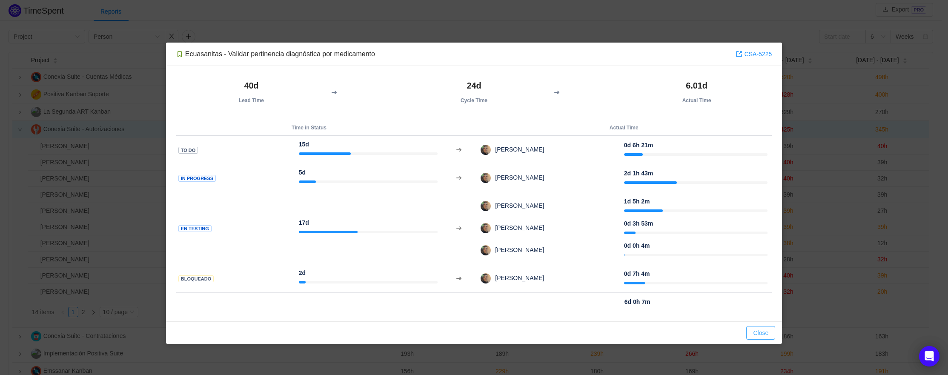
click at [762, 335] on button "Close" at bounding box center [760, 333] width 29 height 14
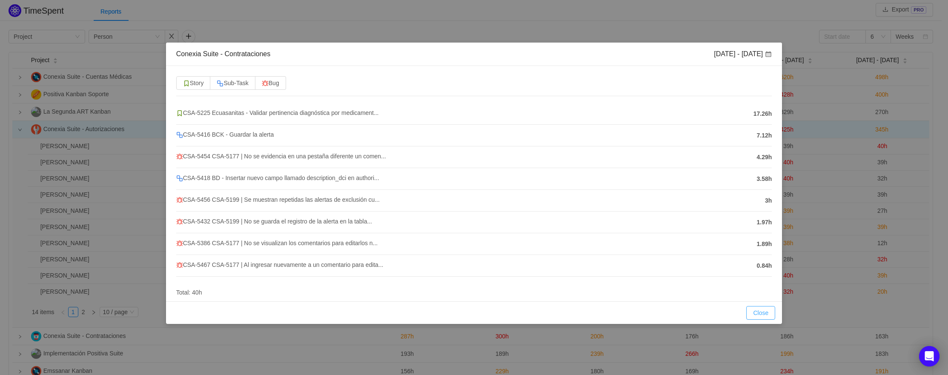
click at [763, 312] on button "Close" at bounding box center [760, 313] width 29 height 14
